Goal: Task Accomplishment & Management: Use online tool/utility

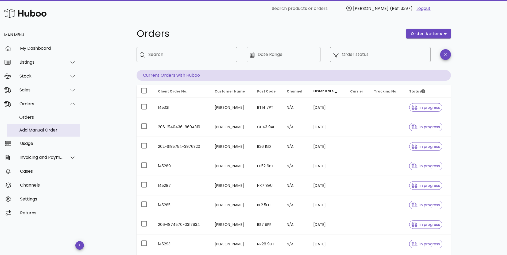
click at [30, 133] on div "Add Manual Order" at bounding box center [47, 129] width 57 height 11
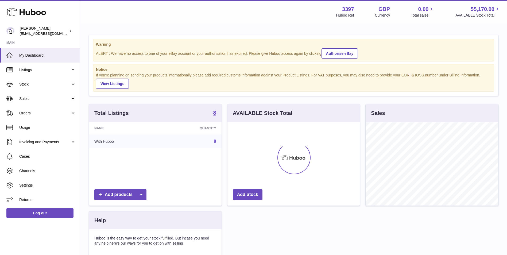
scroll to position [83, 132]
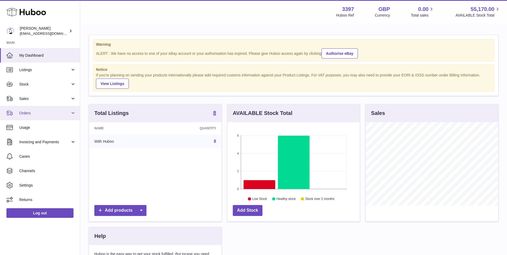
click at [60, 114] on span "Orders" at bounding box center [44, 113] width 51 height 5
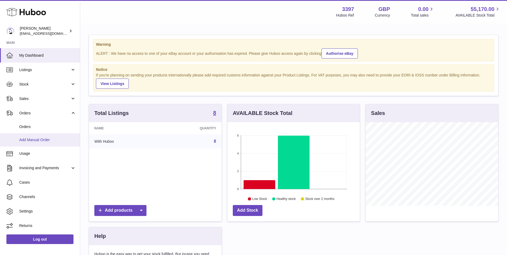
click at [45, 136] on link "Add Manual Order" at bounding box center [40, 139] width 80 height 13
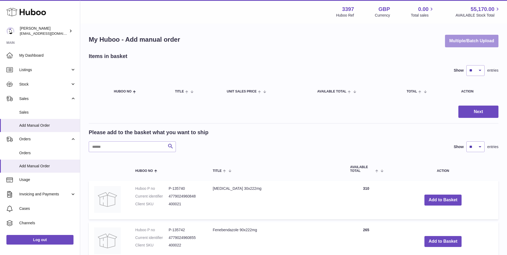
click at [471, 42] on button "Multiple/Batch Upload" at bounding box center [471, 41] width 53 height 13
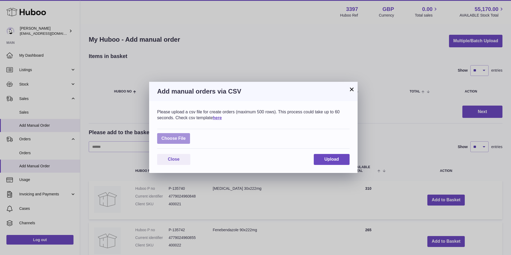
click at [172, 140] on label at bounding box center [173, 138] width 33 height 11
click at [186, 136] on input "file" at bounding box center [186, 136] width 0 height 0
type input "**********"
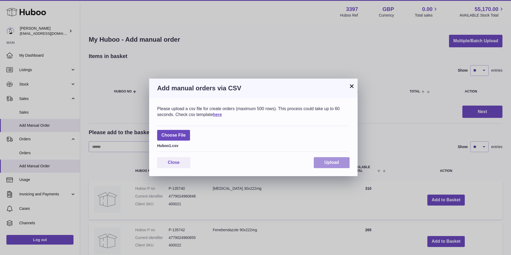
click at [331, 162] on span "Upload" at bounding box center [332, 162] width 14 height 5
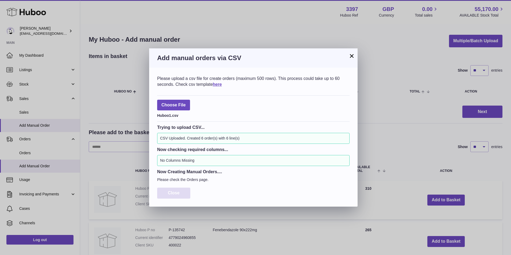
click at [173, 196] on button "Close" at bounding box center [173, 193] width 33 height 11
